Goal: Communication & Community: Ask a question

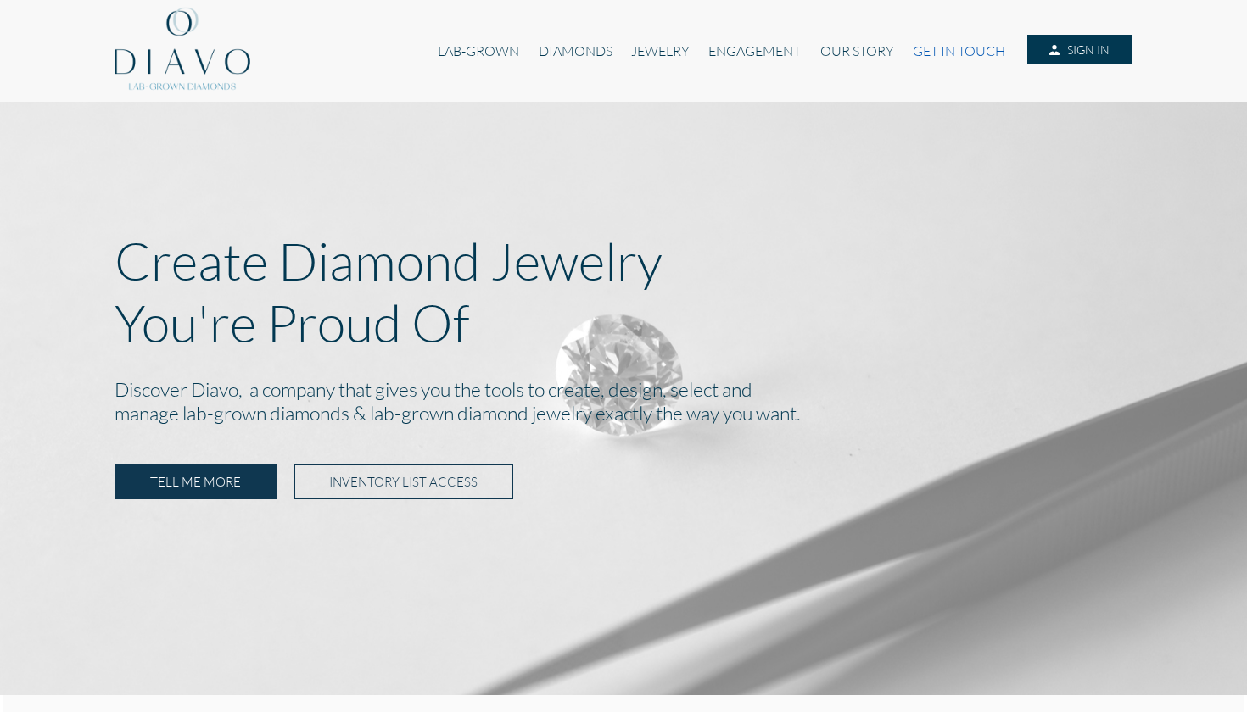
click at [957, 54] on link "GET IN TOUCH" at bounding box center [958, 51] width 111 height 32
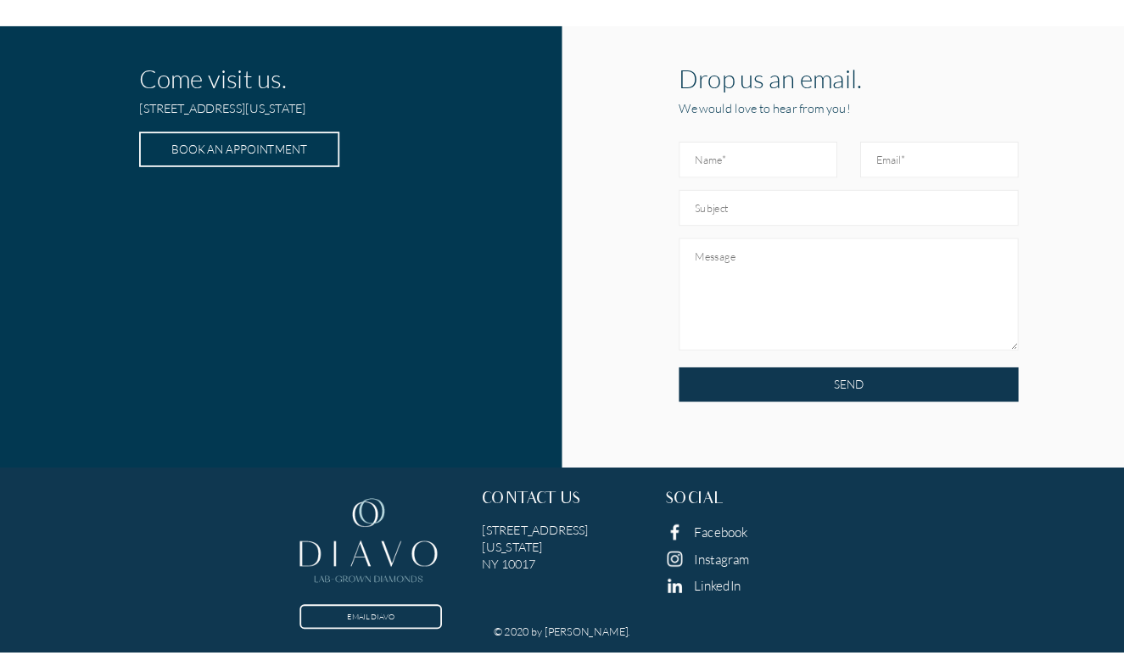
scroll to position [561, 0]
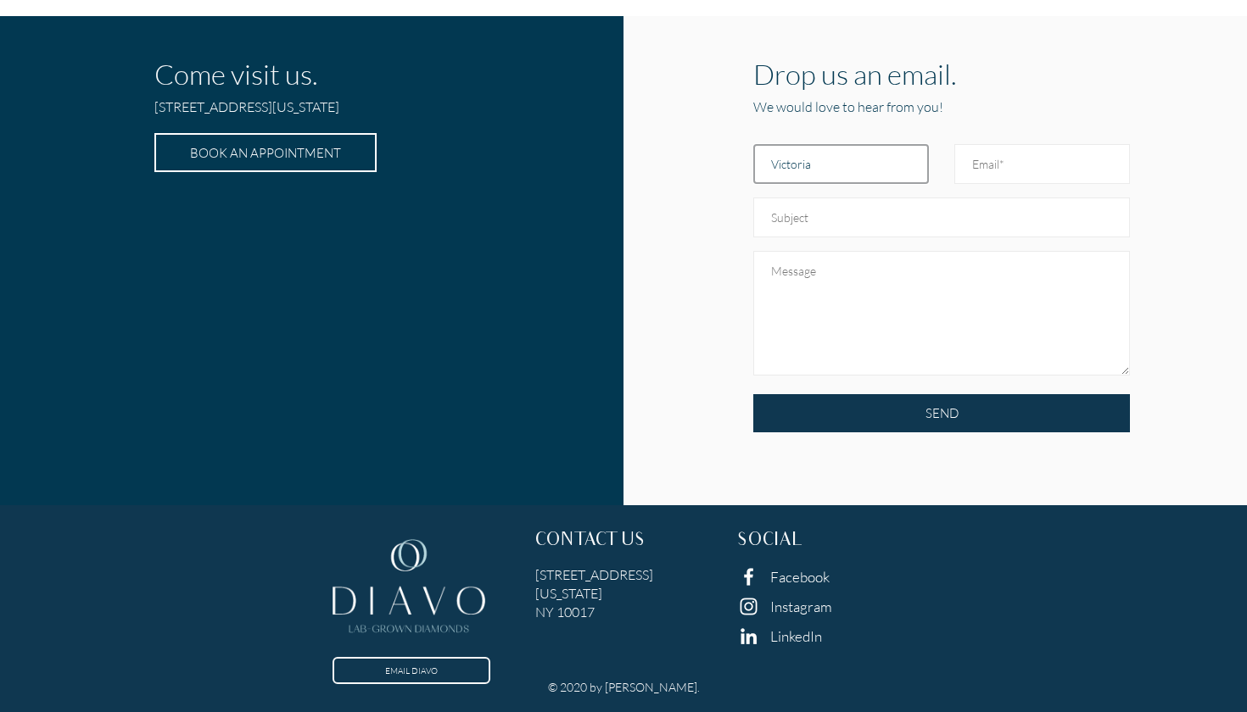
type input "Victoria"
type input "[PERSON_NAME]"
type input "Inquiry for new designer/online jewelry company"
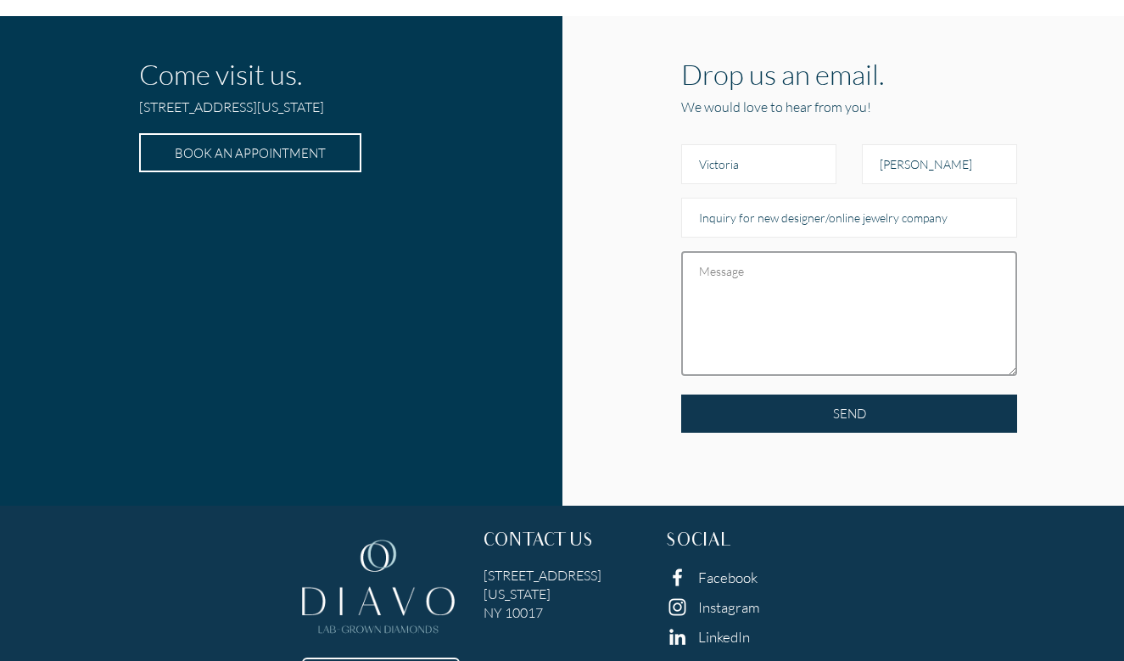
paste textarea "Lo ipsu do Sitametc Adipis, eli S'd ei tem incidid ut laboreetd m ali enimad mi…"
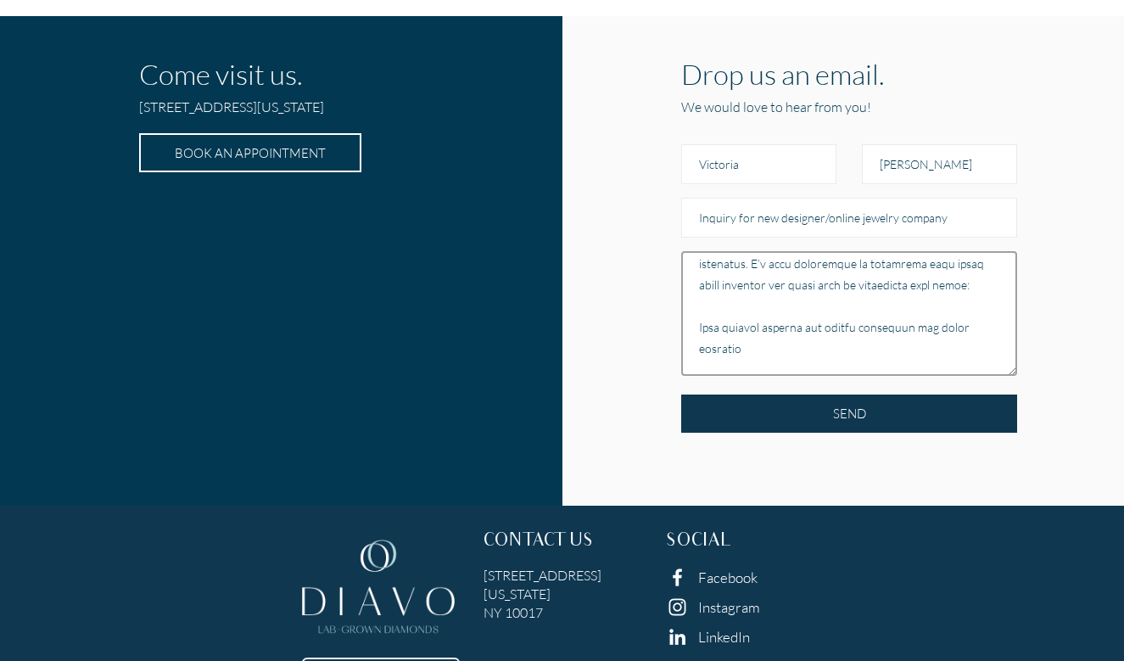
scroll to position [0, 0]
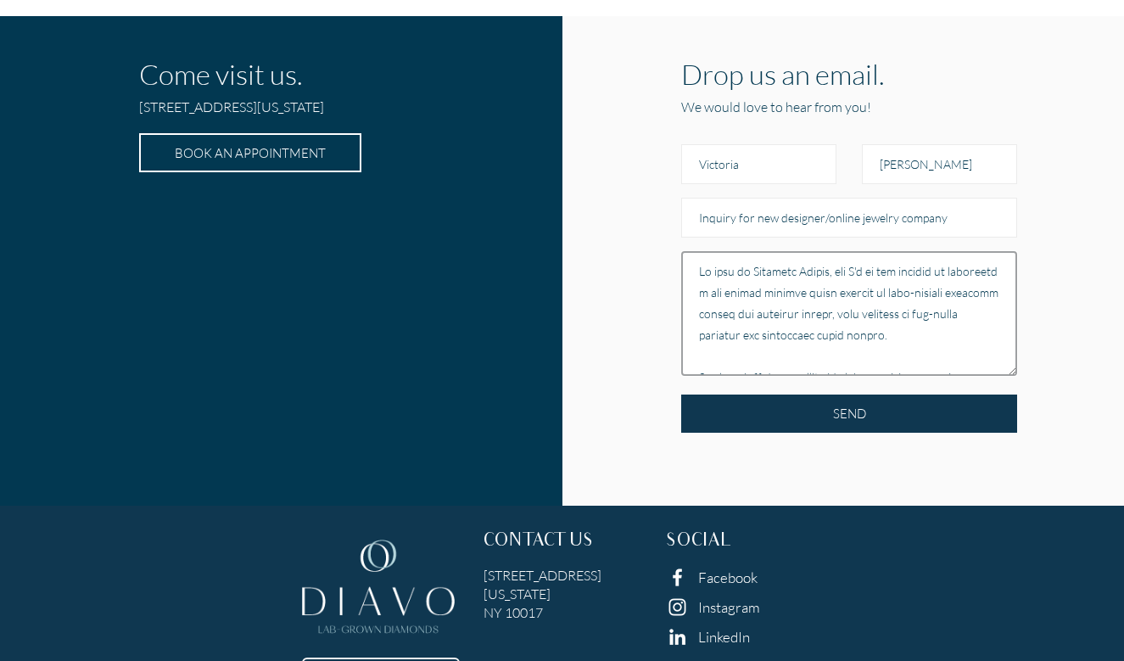
drag, startPoint x: 840, startPoint y: 348, endPoint x: 727, endPoint y: 137, distance: 238.6
click at [727, 137] on form "Victoria Inquiry for new designer/online jewelry company SEND" at bounding box center [849, 305] width 336 height 364
click at [743, 264] on textarea at bounding box center [849, 313] width 336 height 125
click at [752, 297] on textarea at bounding box center [849, 313] width 336 height 125
click at [871, 319] on textarea at bounding box center [849, 313] width 336 height 125
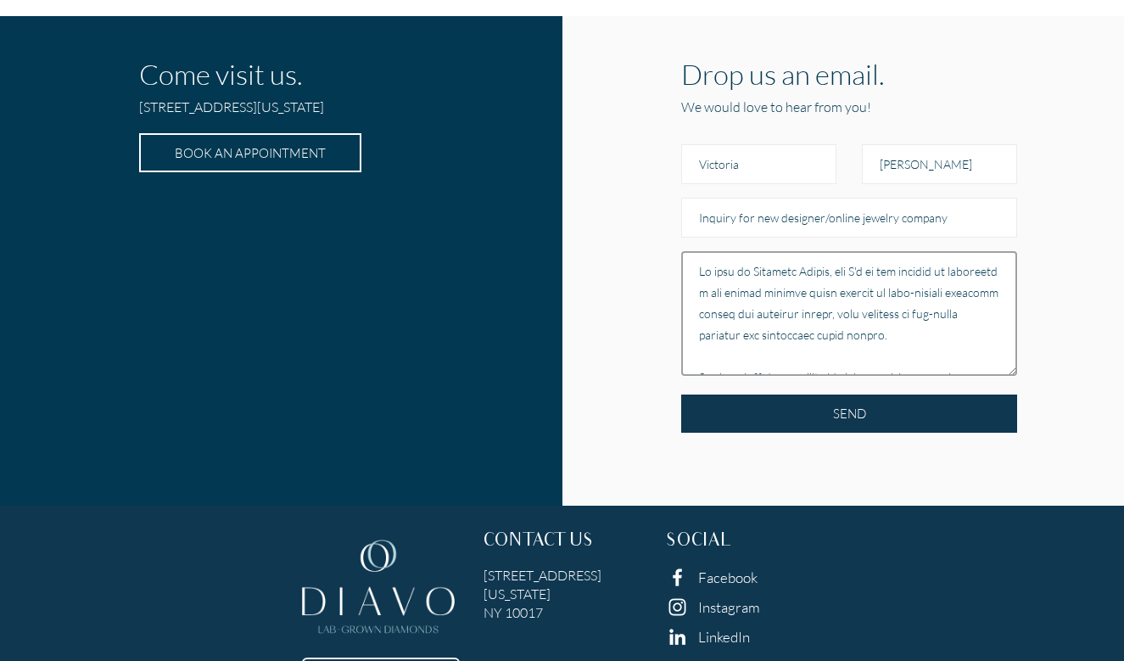
click at [806, 315] on textarea at bounding box center [849, 313] width 336 height 125
click at [828, 361] on textarea at bounding box center [849, 313] width 336 height 125
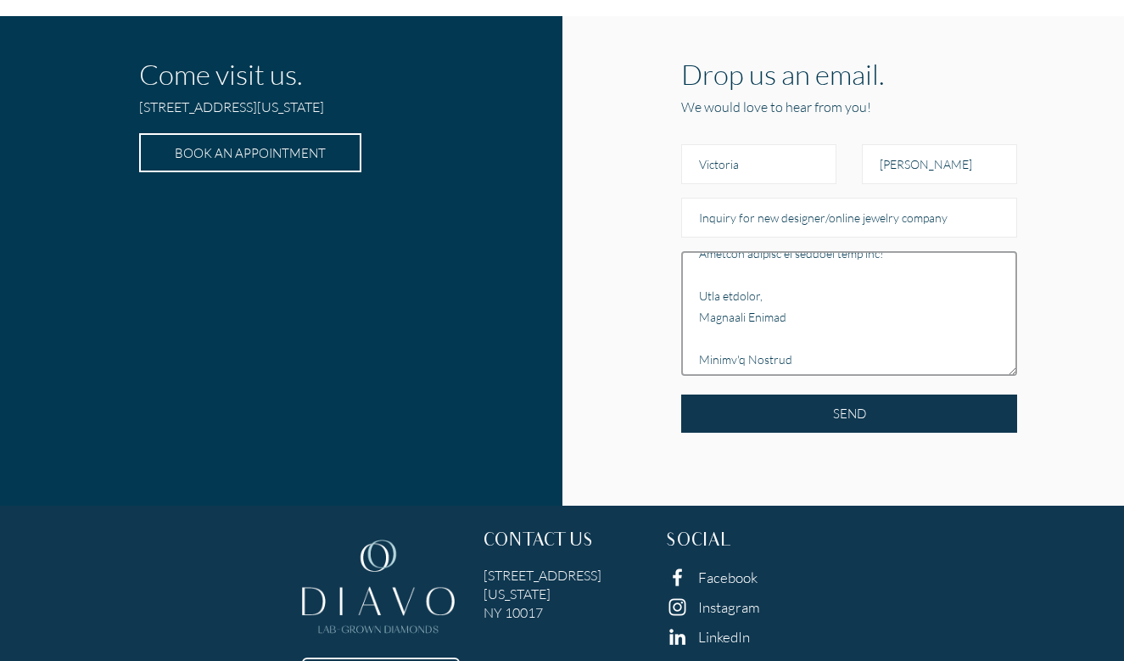
scroll to position [688, 0]
drag, startPoint x: 795, startPoint y: 290, endPoint x: 742, endPoint y: 197, distance: 107.1
click at [742, 196] on form "Victoria Inquiry for new designer/online jewelry company SEND" at bounding box center [849, 305] width 336 height 364
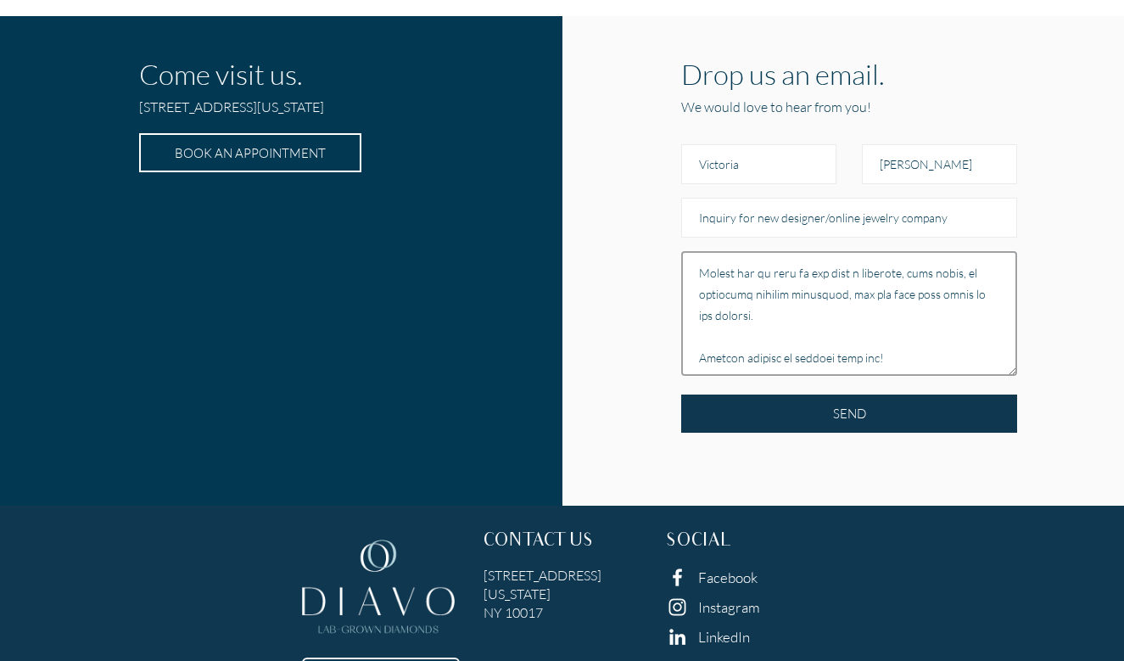
click at [767, 326] on textarea at bounding box center [849, 313] width 336 height 125
click at [895, 330] on textarea at bounding box center [849, 313] width 336 height 125
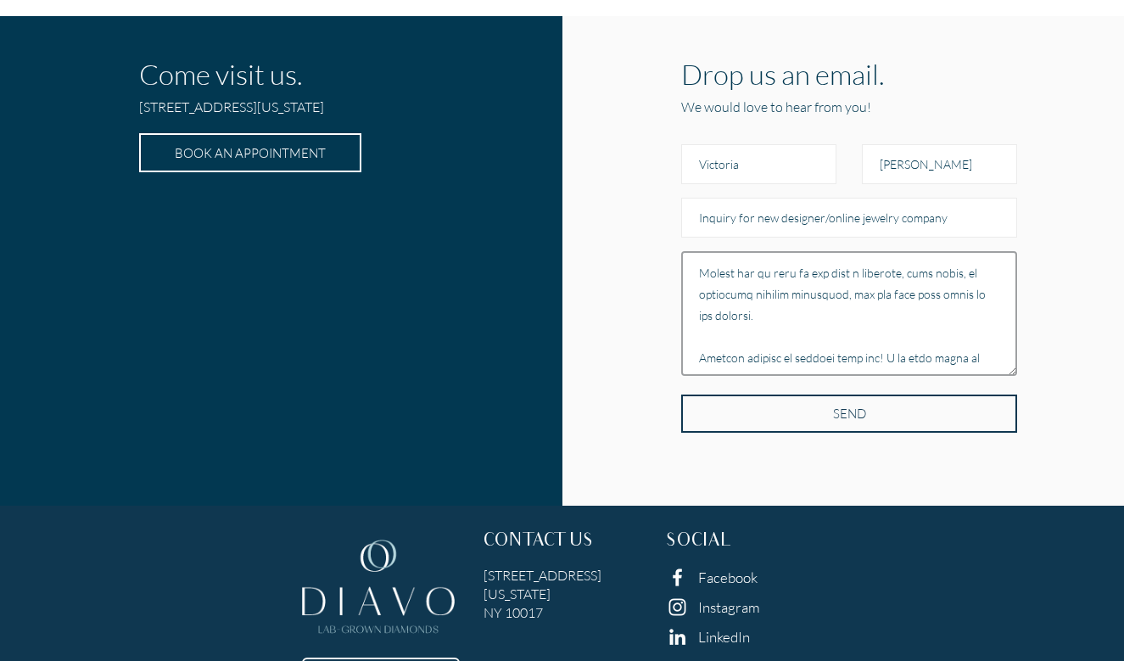
type textarea "Lo ipsu do Sitametc Adipis, eli S'd ei tem incidid ut laboreetd m ali enimad mi…"
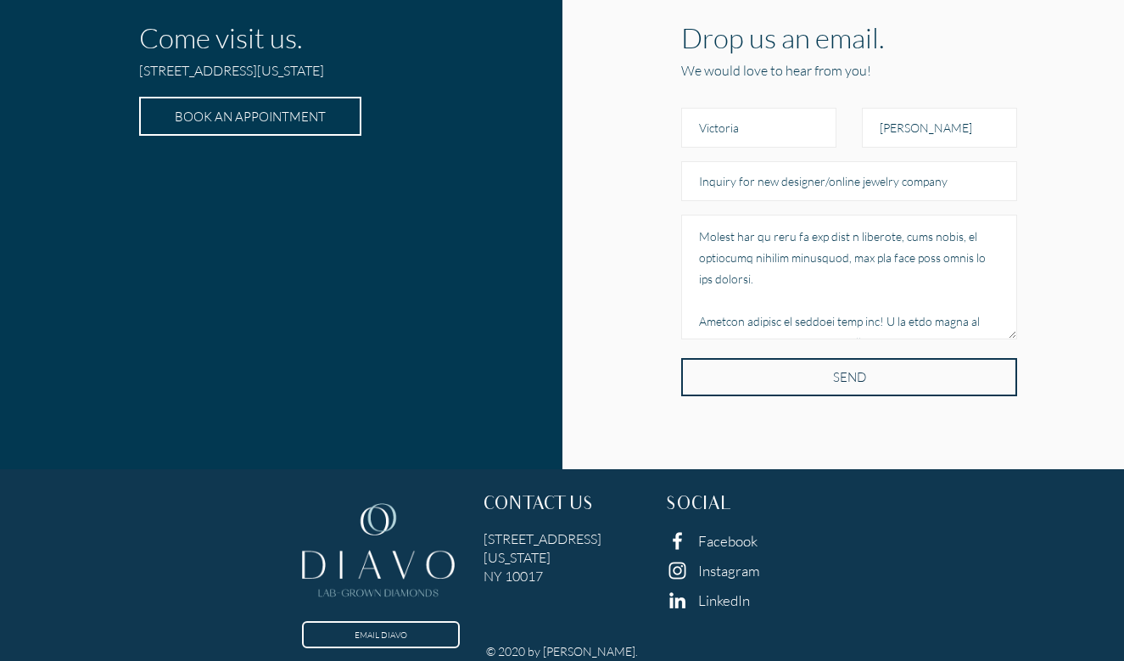
scroll to position [639, 0]
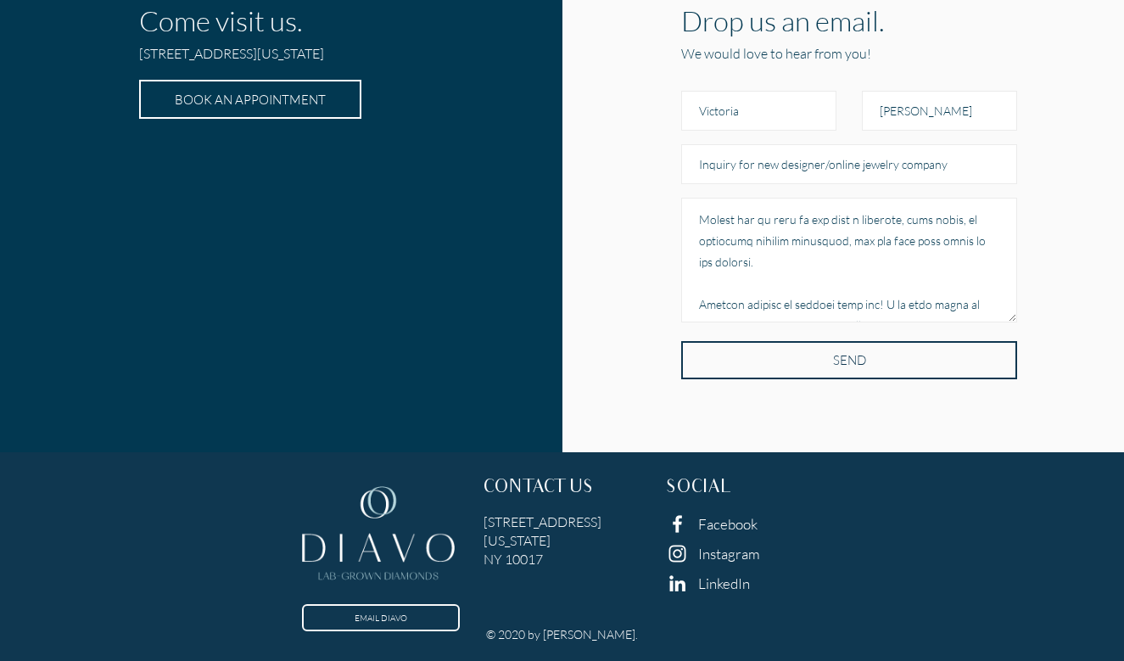
click at [829, 342] on input "SEND" at bounding box center [849, 360] width 336 height 38
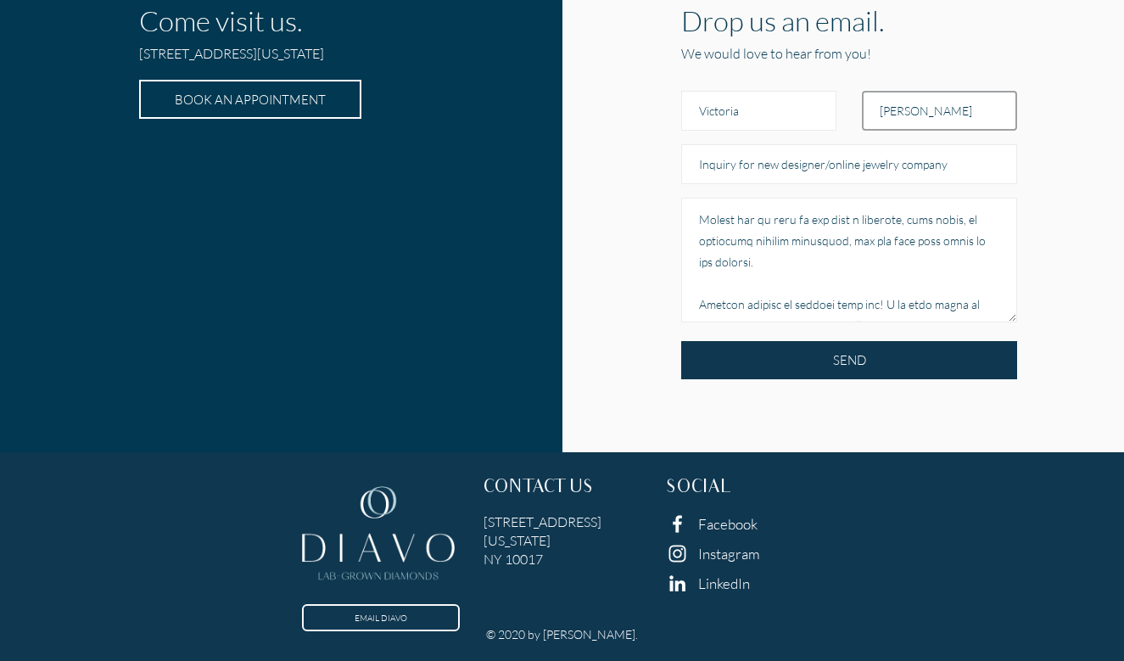
scroll to position [632, 2]
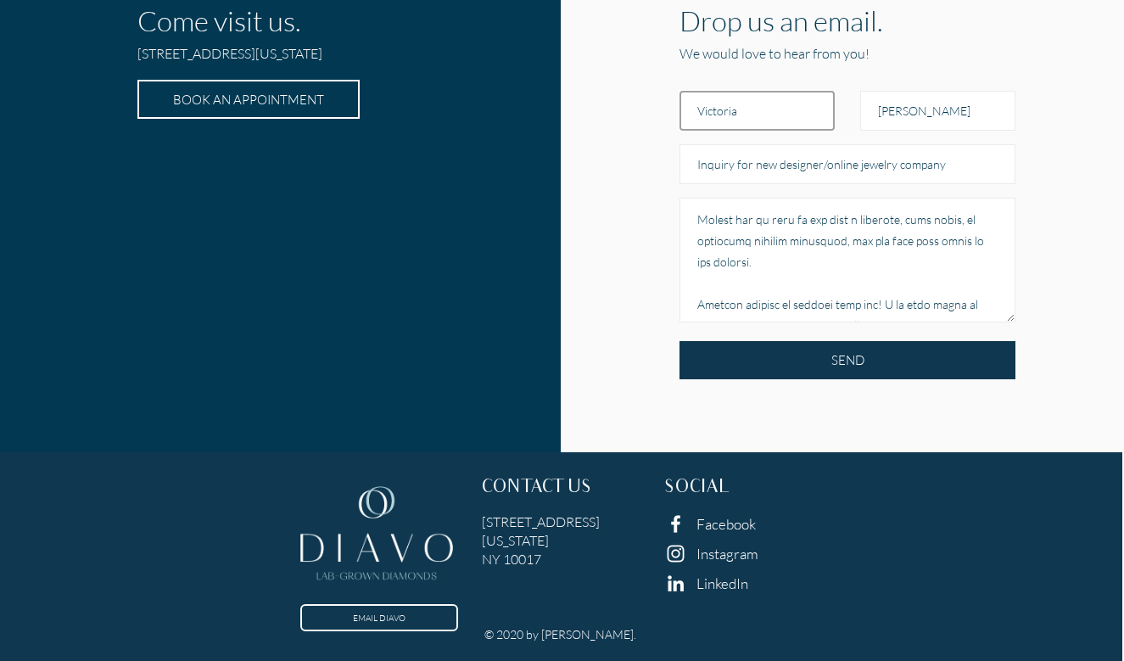
click at [797, 97] on input "Victoria" at bounding box center [756, 111] width 155 height 40
type input "[PERSON_NAME]"
type input "v"
drag, startPoint x: 923, startPoint y: 82, endPoint x: 748, endPoint y: 99, distance: 175.5
click at [748, 99] on div "[PERSON_NAME]" at bounding box center [847, 107] width 361 height 74
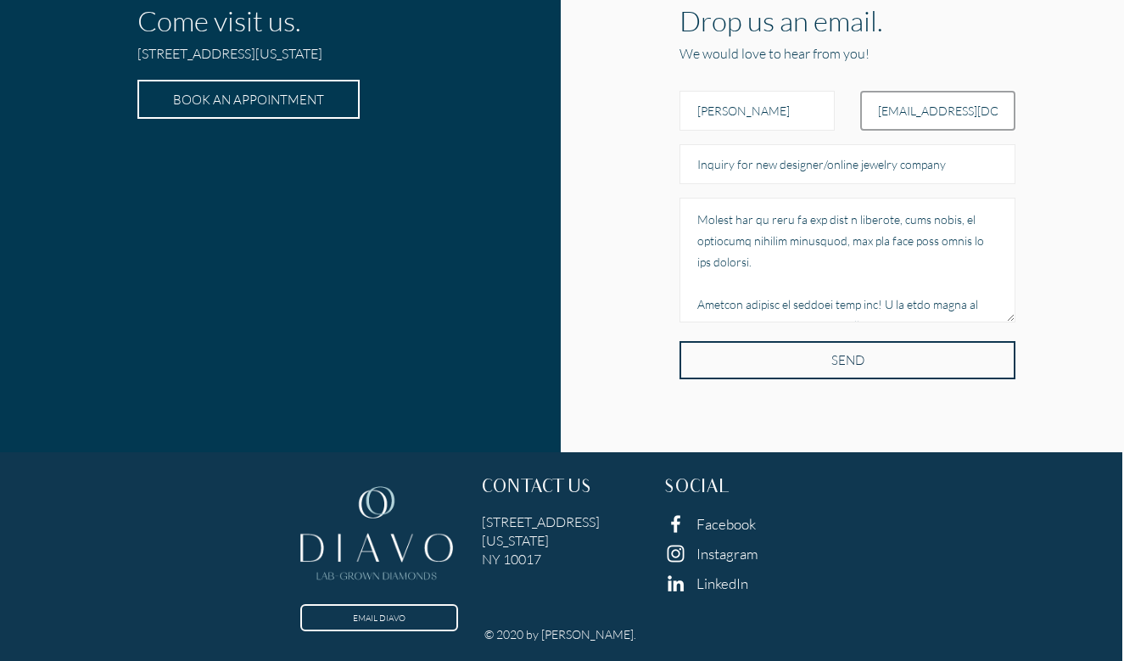
type input "[EMAIL_ADDRESS][DOMAIN_NAME]"
click at [868, 341] on input "SEND" at bounding box center [847, 360] width 336 height 38
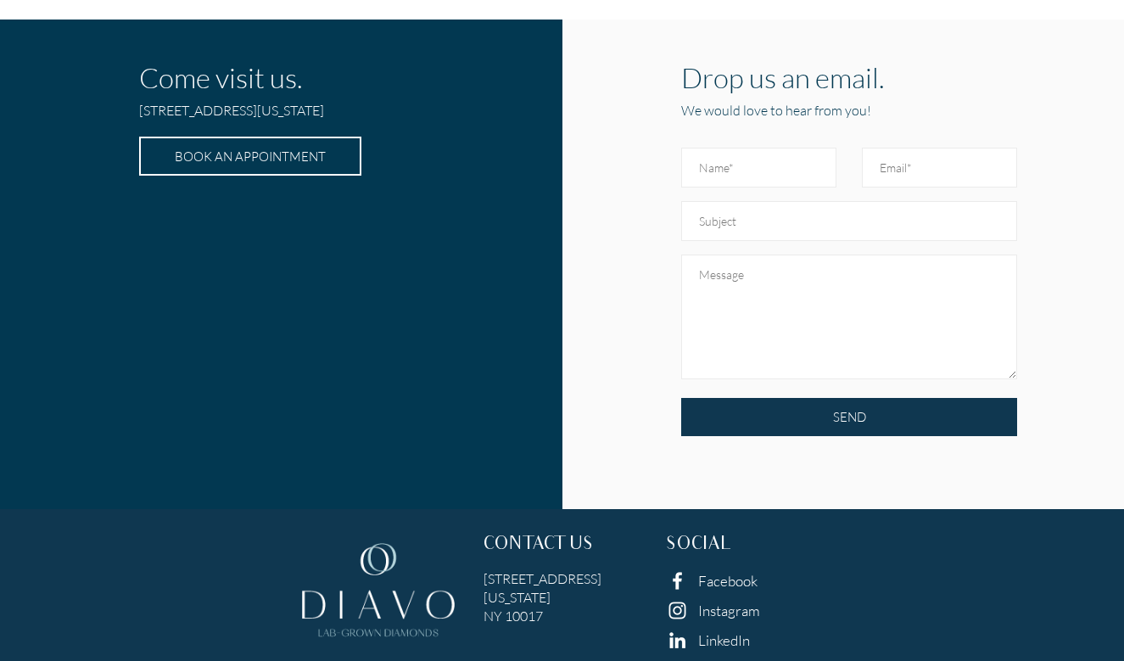
scroll to position [564, 0]
